Goal: Task Accomplishment & Management: Use online tool/utility

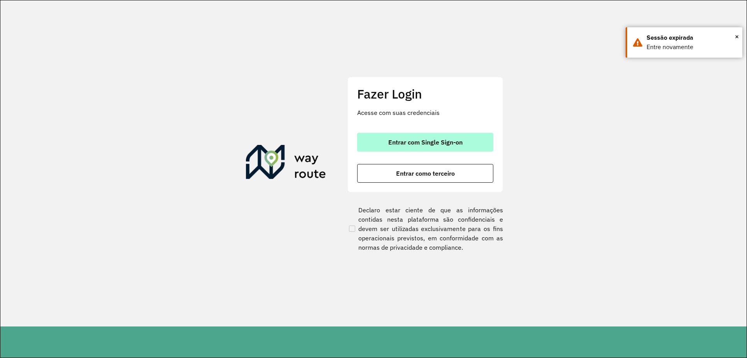
click at [418, 137] on button "Entrar com Single Sign-on" at bounding box center [425, 142] width 136 height 19
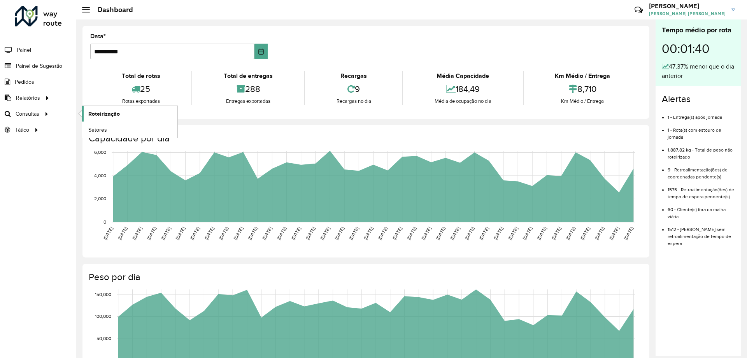
click at [90, 111] on span "Roteirização" at bounding box center [104, 114] width 32 height 8
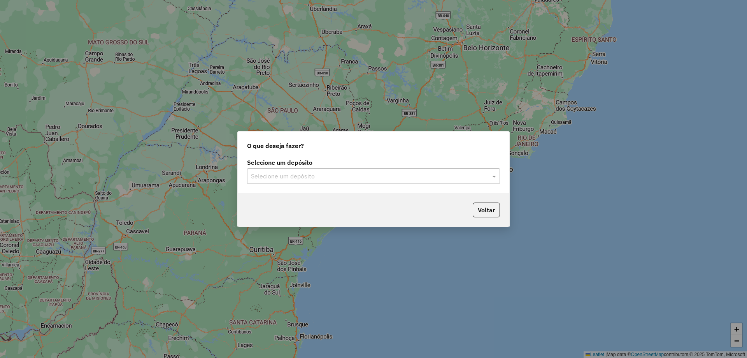
click at [264, 170] on div "Selecione um depósito" at bounding box center [373, 176] width 253 height 16
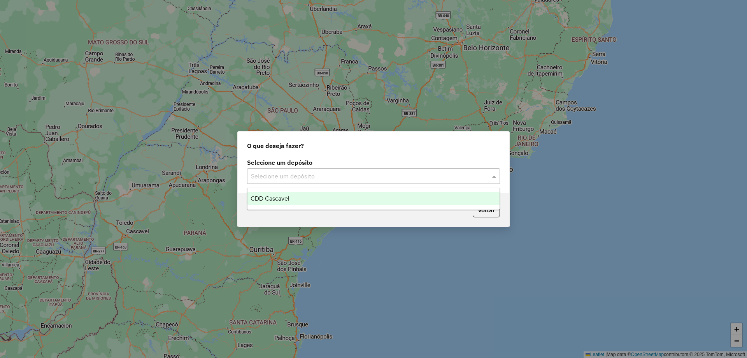
click at [267, 194] on div "CDD Cascavel" at bounding box center [374, 198] width 252 height 13
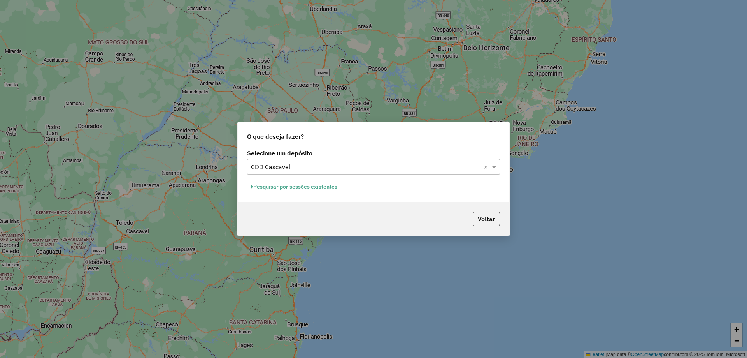
click at [446, 111] on div "O que deseja fazer? Selecione um depósito Selecione um depósito × CDD Cascavel …" at bounding box center [373, 179] width 747 height 358
click at [489, 219] on button "Voltar" at bounding box center [486, 218] width 27 height 15
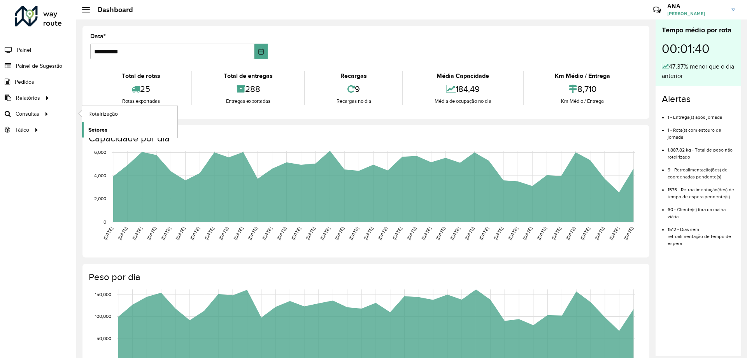
click at [93, 127] on span "Setores" at bounding box center [97, 130] width 19 height 8
